Goal: Task Accomplishment & Management: Use online tool/utility

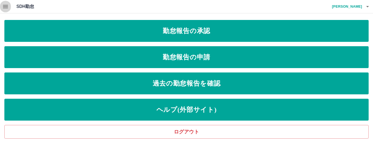
click at [7, 8] on icon "button" at bounding box center [5, 6] width 5 height 3
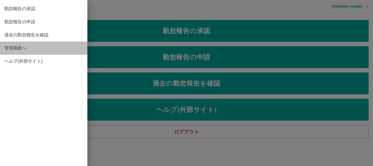
click at [20, 47] on span "管理画面へ" at bounding box center [43, 48] width 79 height 7
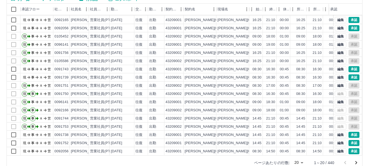
scroll to position [65, 0]
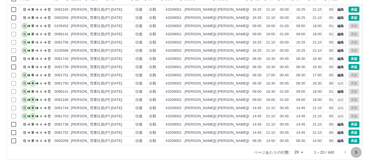
click at [355, 152] on icon "次のページへ" at bounding box center [356, 152] width 7 height 7
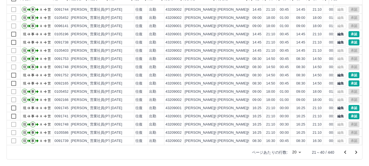
scroll to position [28, 0]
click at [356, 151] on icon "次のページへ" at bounding box center [356, 152] width 2 height 3
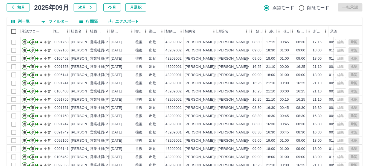
scroll to position [65, 0]
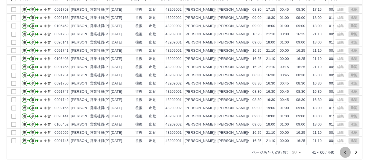
click at [346, 152] on icon "前のページへ" at bounding box center [345, 152] width 7 height 7
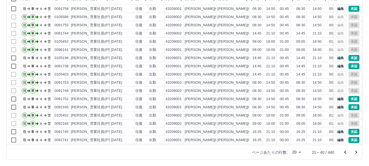
scroll to position [28, 0]
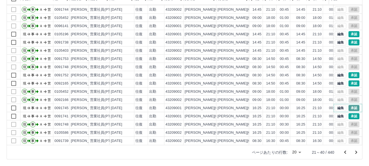
click at [348, 105] on button "承認" at bounding box center [353, 108] width 11 height 6
click at [348, 113] on button "承認" at bounding box center [353, 116] width 11 height 6
click at [349, 80] on button "承認" at bounding box center [353, 83] width 11 height 6
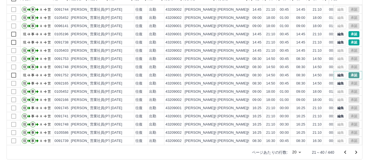
click at [348, 72] on button "承認" at bounding box center [353, 75] width 11 height 6
click at [349, 39] on button "承認" at bounding box center [353, 42] width 11 height 6
click at [348, 31] on button "承認" at bounding box center [353, 34] width 11 height 6
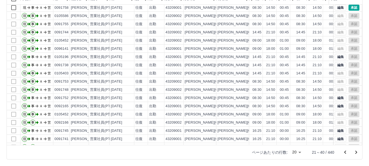
scroll to position [0, 0]
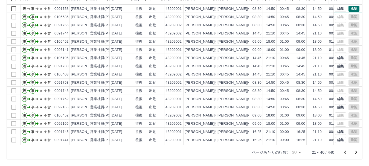
click at [348, 9] on button "承認" at bounding box center [353, 9] width 11 height 6
click at [345, 153] on icon "前のページへ" at bounding box center [345, 151] width 2 height 3
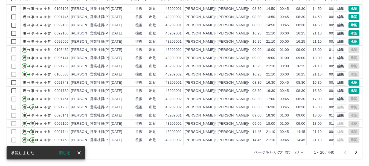
scroll to position [28, 0]
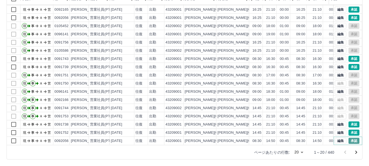
click at [350, 138] on button "承認" at bounding box center [353, 141] width 11 height 6
click at [350, 130] on button "承認" at bounding box center [353, 133] width 11 height 6
click at [349, 121] on button "承認" at bounding box center [353, 124] width 11 height 6
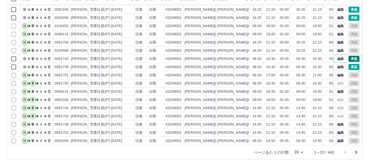
click at [348, 56] on button "承認" at bounding box center [353, 59] width 11 height 6
click at [348, 64] on button "承認" at bounding box center [353, 67] width 11 height 6
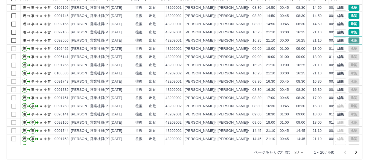
click at [350, 39] on button "承認" at bounding box center [353, 40] width 11 height 6
click at [349, 33] on button "承認" at bounding box center [353, 32] width 11 height 6
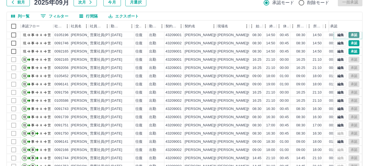
click at [350, 35] on button "承認" at bounding box center [353, 35] width 11 height 6
click at [352, 51] on button "承認" at bounding box center [353, 51] width 11 height 6
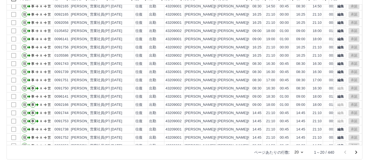
scroll to position [28, 0]
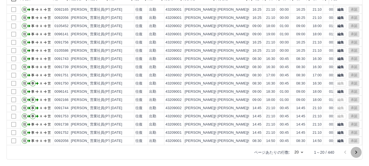
click at [354, 151] on icon "次のページへ" at bounding box center [356, 152] width 7 height 7
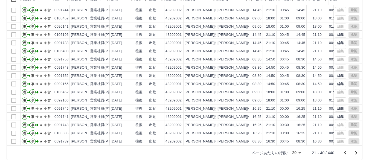
scroll to position [65, 0]
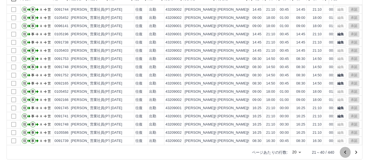
click at [346, 151] on icon "前のページへ" at bounding box center [345, 152] width 7 height 7
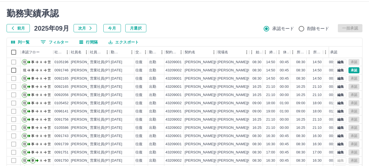
scroll to position [10, 0]
